Goal: Navigation & Orientation: Find specific page/section

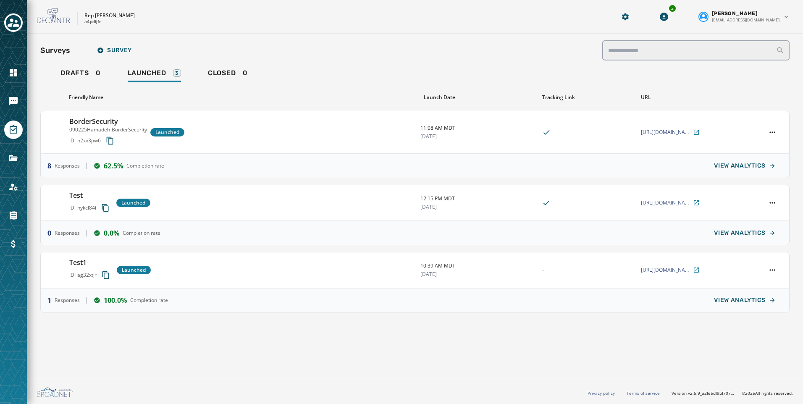
click at [5, 16] on div at bounding box center [13, 22] width 18 height 19
click at [18, 25] on icon "Toggle account select drawer" at bounding box center [14, 22] width 12 height 8
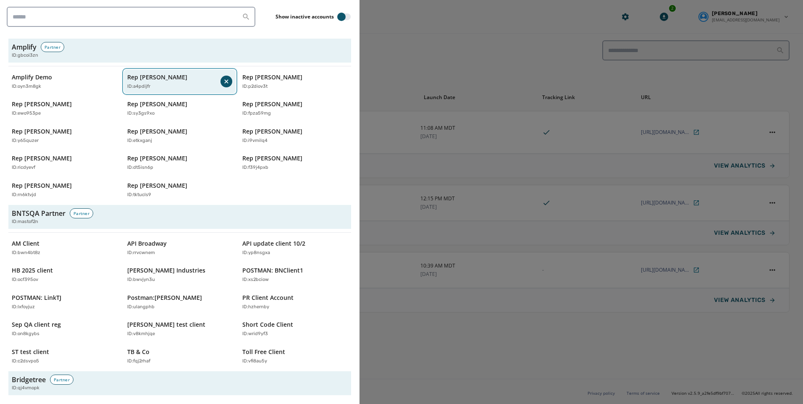
click at [182, 77] on p "Rep [PERSON_NAME]" at bounding box center [157, 77] width 60 height 8
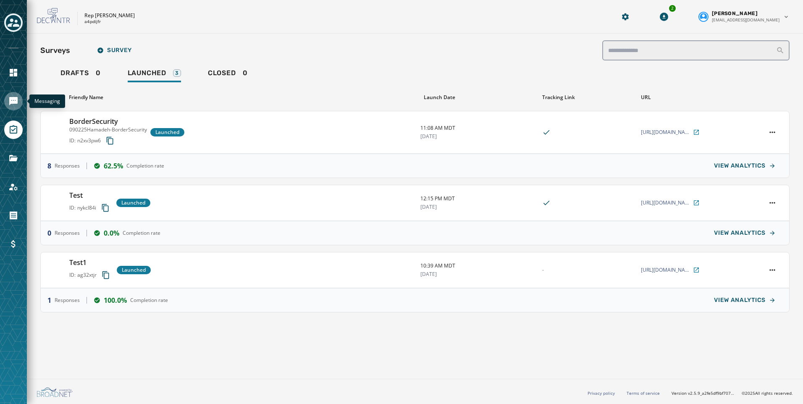
click at [17, 108] on link "Navigate to Messaging" at bounding box center [13, 101] width 18 height 18
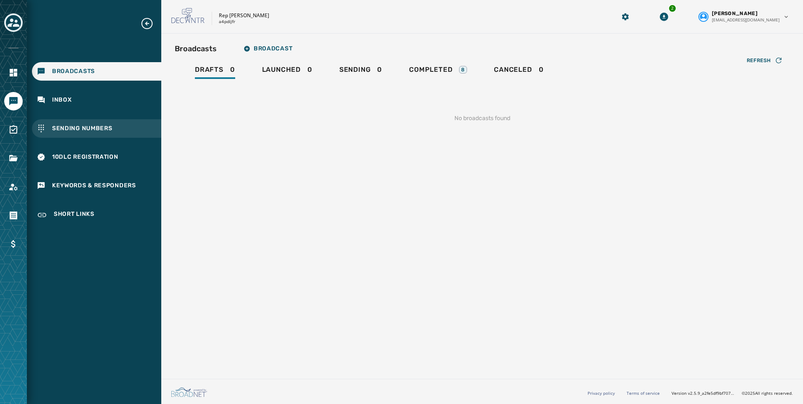
click at [101, 136] on div "Sending Numbers" at bounding box center [96, 128] width 129 height 18
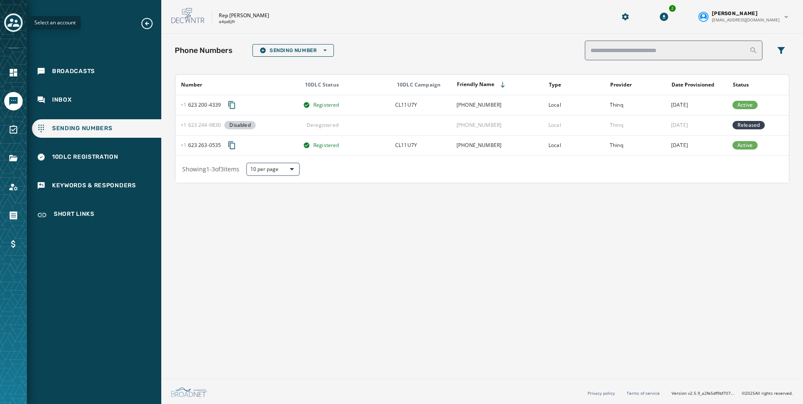
click at [14, 20] on icon "Toggle account select drawer" at bounding box center [14, 23] width 12 height 12
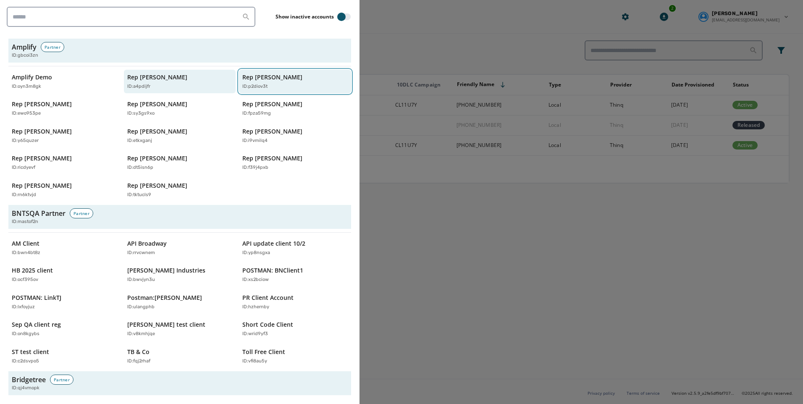
click at [246, 80] on p "Rep [PERSON_NAME]" at bounding box center [272, 77] width 60 height 8
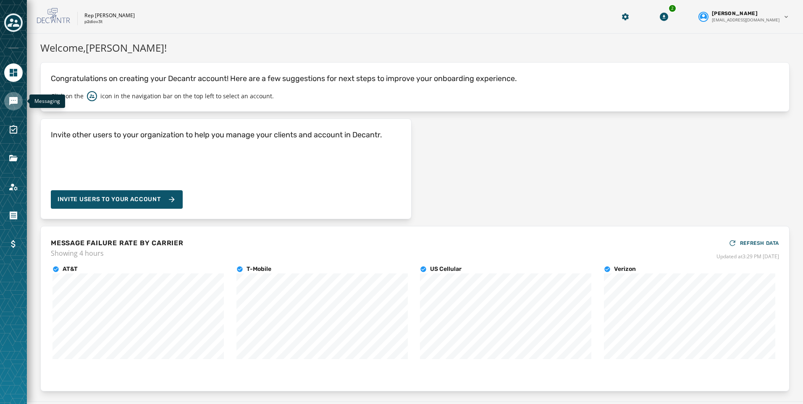
click at [16, 99] on icon "Navigate to Messaging" at bounding box center [13, 101] width 8 height 8
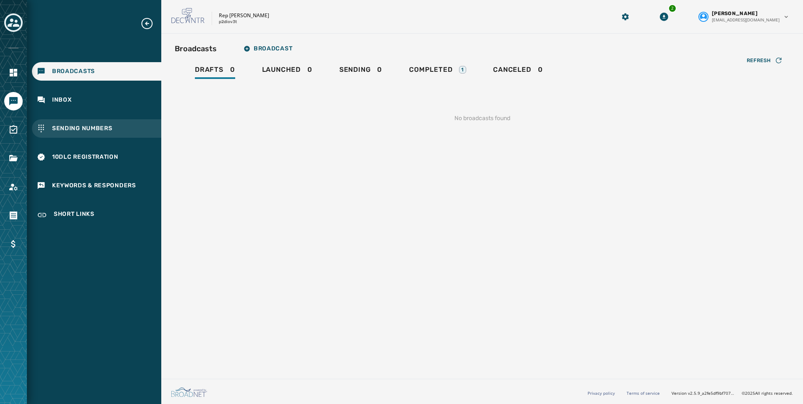
click at [88, 125] on span "Sending Numbers" at bounding box center [82, 128] width 60 height 8
